Goal: Transaction & Acquisition: Purchase product/service

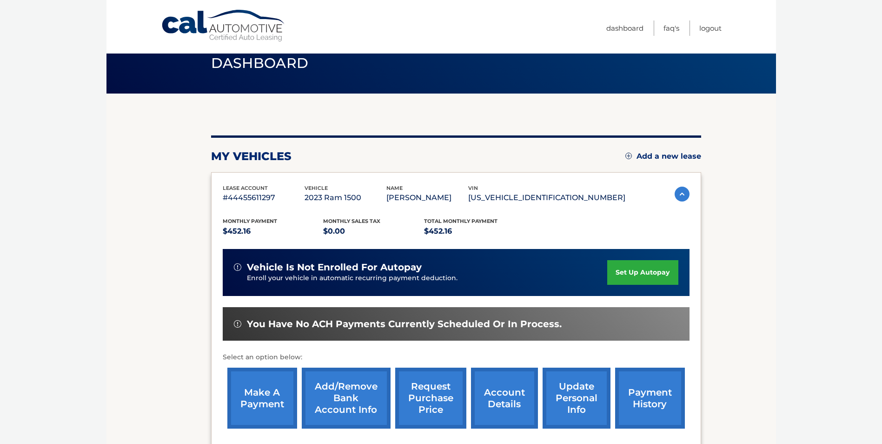
scroll to position [120, 0]
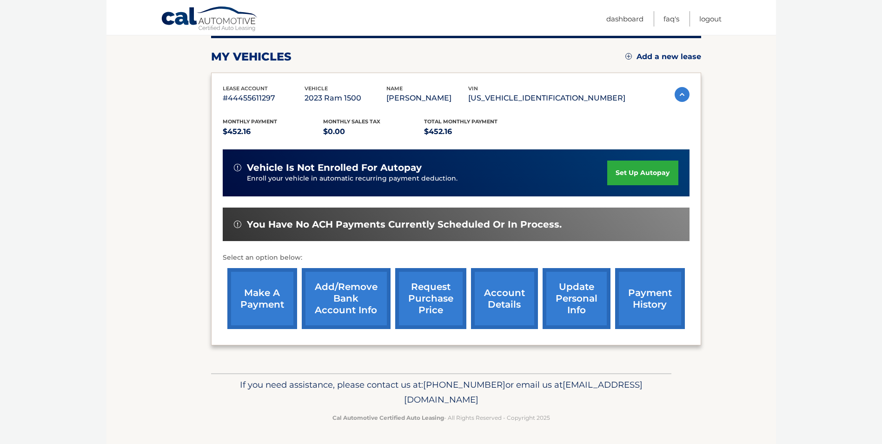
click at [258, 296] on link "make a payment" at bounding box center [262, 298] width 70 height 61
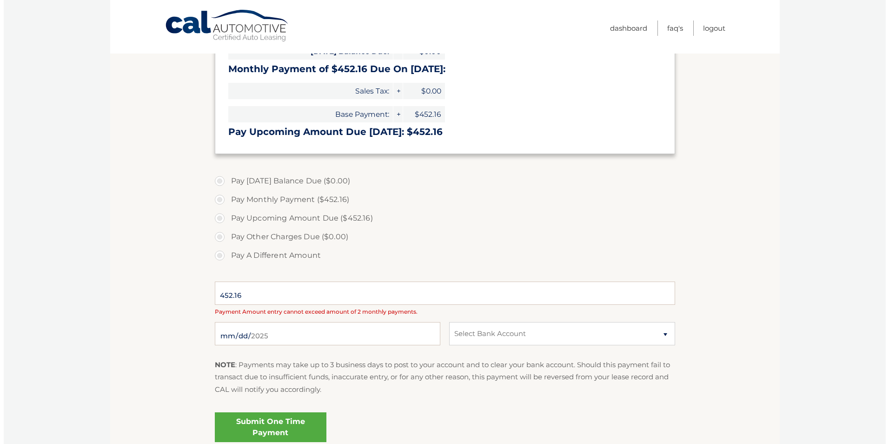
scroll to position [186, 0]
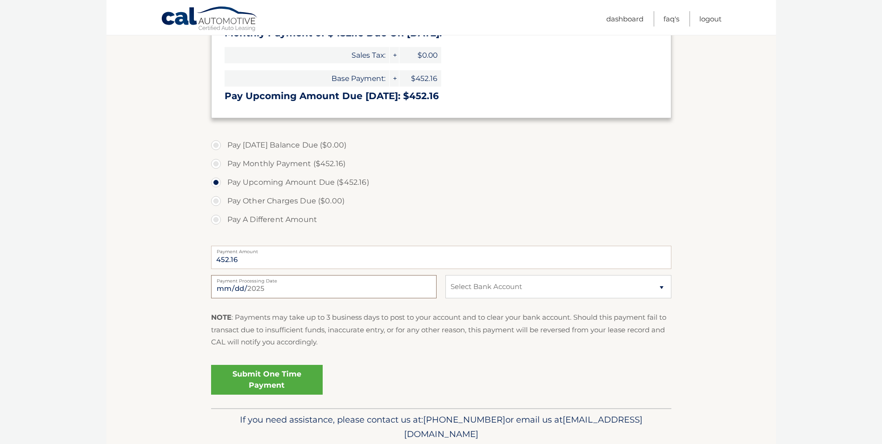
click at [349, 286] on input "2025-09-11" at bounding box center [323, 286] width 225 height 23
type input "2025-09-13"
click at [530, 292] on select "Select Bank Account Checking UMB, NA *****1117 Checking SANTANDER *****5921" at bounding box center [557, 286] width 225 height 23
select select "ODgxYjE1MDktNDU4Ni00OWRhLWFhNDgtYTRjNzAwZDU2ZTRi"
click at [445, 275] on select "Select Bank Account Checking UMB, NA *****1117 Checking SANTANDER *****5921" at bounding box center [557, 286] width 225 height 23
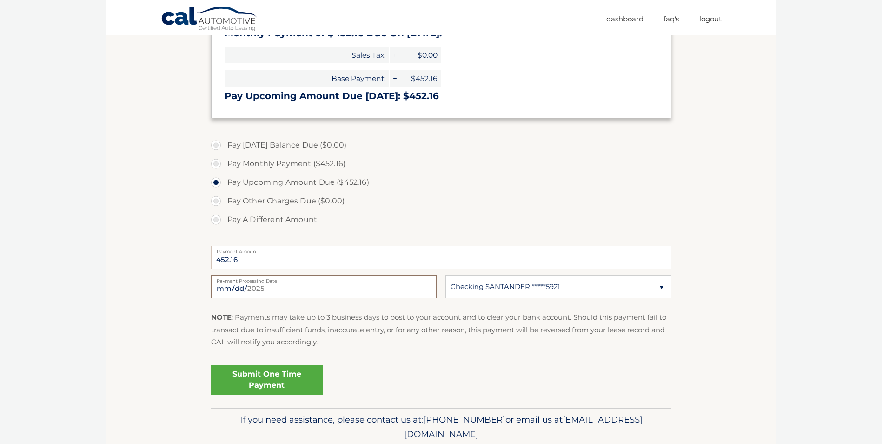
click at [340, 286] on input "2025-09-13" at bounding box center [323, 286] width 225 height 23
type input "2025-09-12"
click at [272, 375] on link "Submit One Time Payment" at bounding box center [267, 379] width 112 height 30
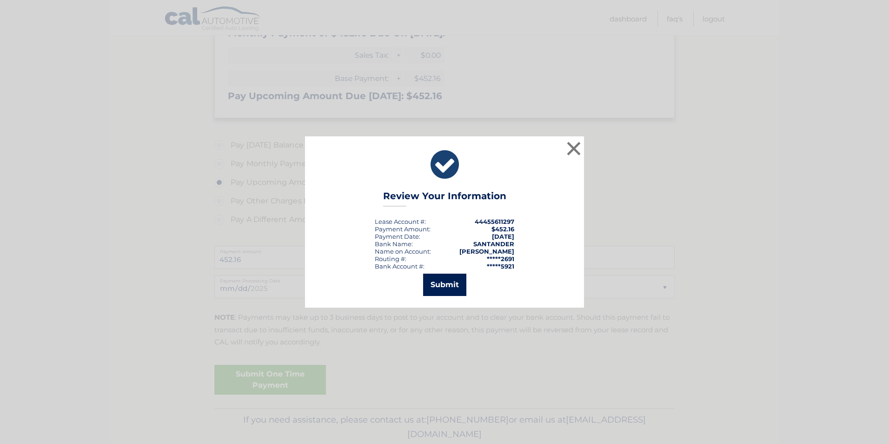
click at [446, 287] on button "Submit" at bounding box center [444, 284] width 43 height 22
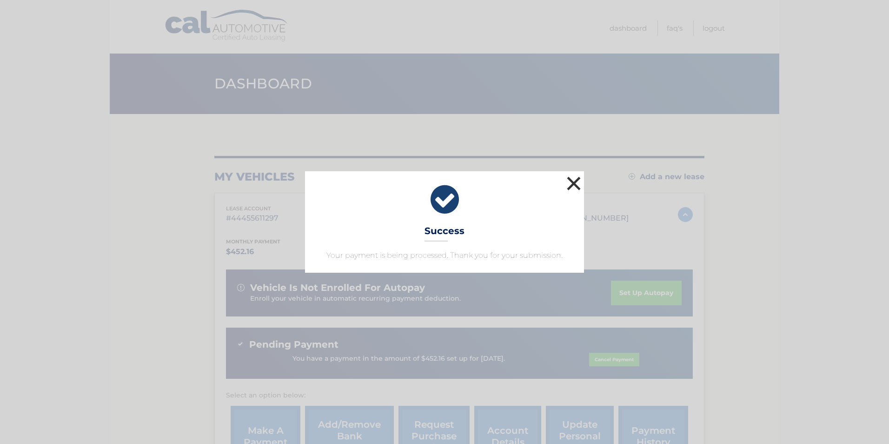
click at [583, 192] on button "×" at bounding box center [573, 183] width 19 height 19
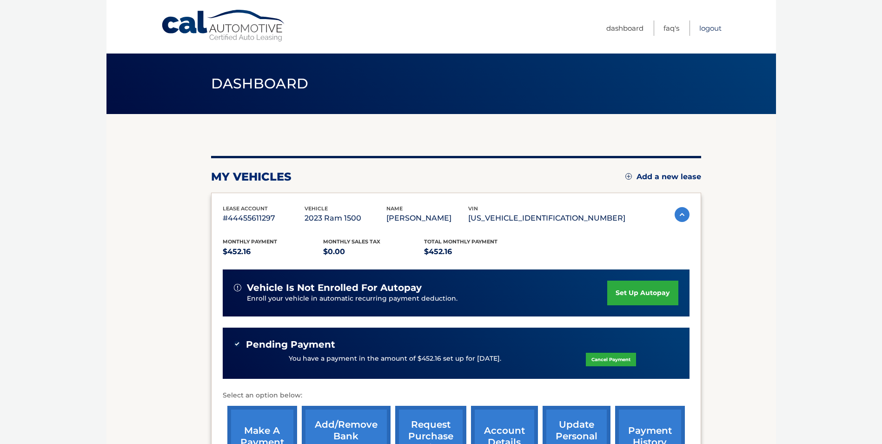
click at [713, 28] on link "Logout" at bounding box center [710, 27] width 22 height 15
